Goal: Transaction & Acquisition: Purchase product/service

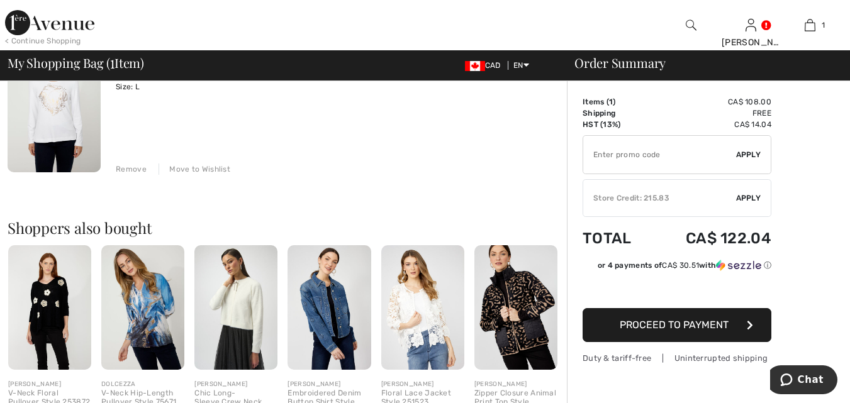
scroll to position [159, 0]
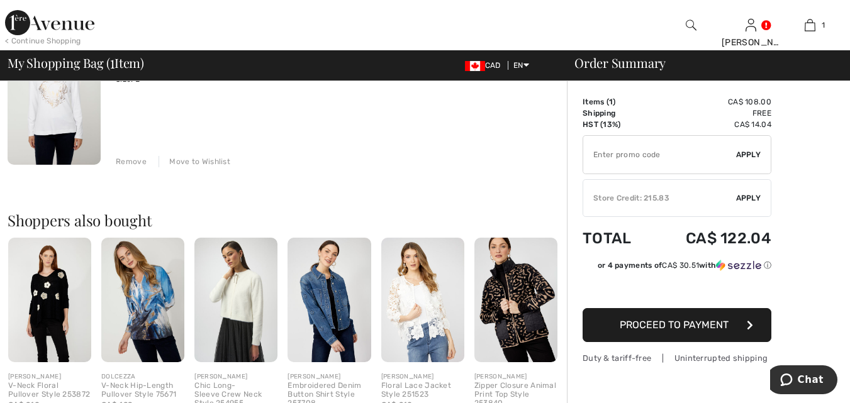
click at [650, 327] on span "Proceed to Payment" at bounding box center [673, 325] width 109 height 12
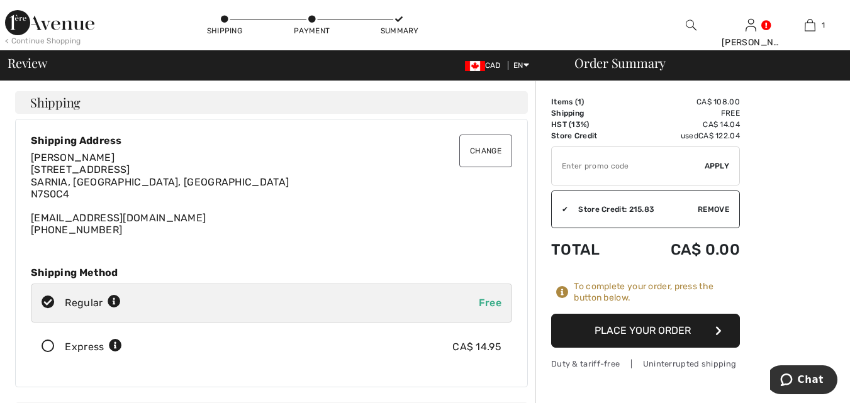
click at [623, 331] on button "Place Your Order" at bounding box center [645, 331] width 189 height 34
